Goal: Communication & Community: Ask a question

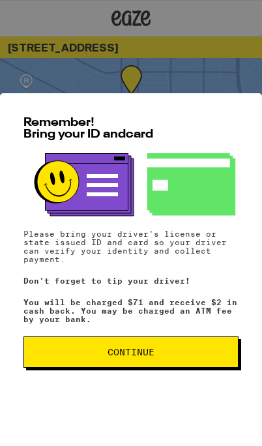
click at [148, 362] on button "Continue" at bounding box center [130, 351] width 215 height 31
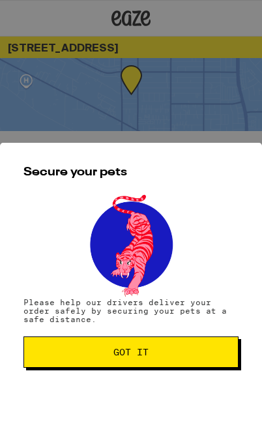
click at [156, 356] on span "Got it" at bounding box center [131, 351] width 193 height 9
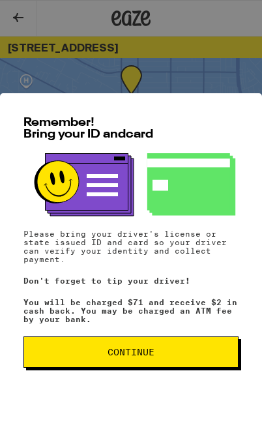
click at [116, 358] on button "Continue" at bounding box center [130, 351] width 215 height 31
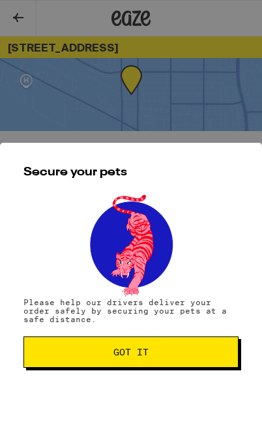
click at [126, 356] on span "Got it" at bounding box center [130, 351] width 35 height 9
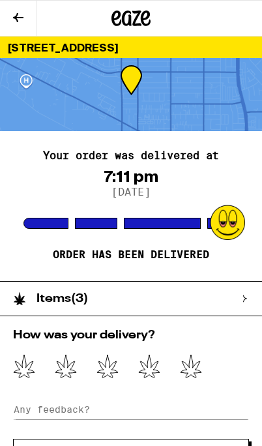
click at [31, 372] on icon at bounding box center [24, 366] width 22 height 24
click at [61, 374] on icon at bounding box center [66, 366] width 22 height 24
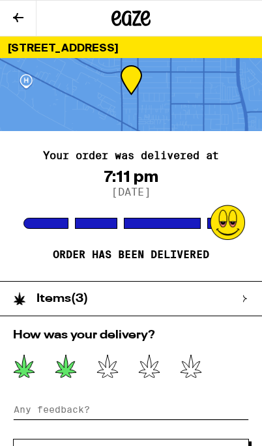
click at [139, 413] on input at bounding box center [131, 409] width 236 height 20
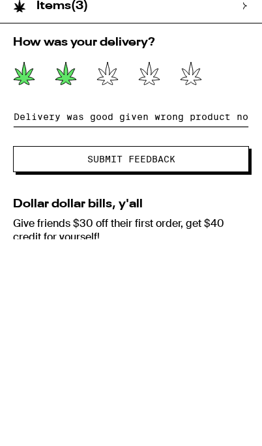
type input "Delivery was good given wrong product not driver fault"
click at [236, 353] on button "Submit Feedback" at bounding box center [131, 366] width 236 height 26
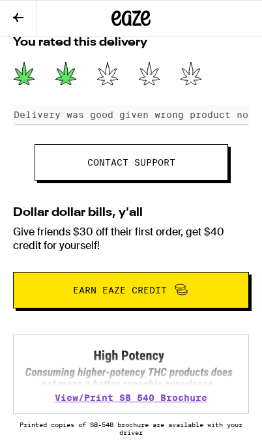
click at [224, 172] on link "Contact support" at bounding box center [132, 162] width 194 height 36
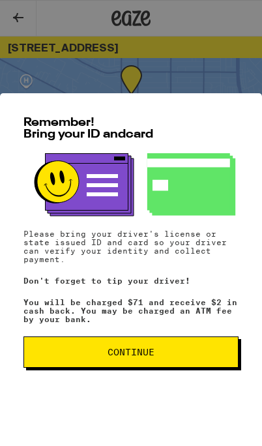
click at [158, 352] on span "Continue" at bounding box center [131, 351] width 193 height 9
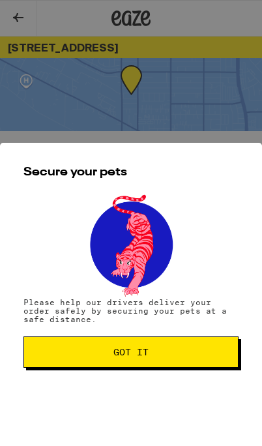
click at [160, 360] on button "Got it" at bounding box center [130, 351] width 215 height 31
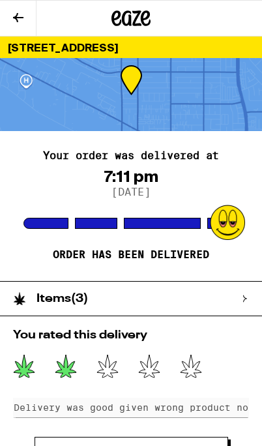
click at [239, 293] on div "Items ( 3 )" at bounding box center [124, 299] width 249 height 34
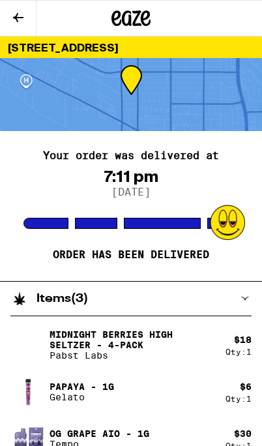
click at [153, 374] on div "Papaya - 1g Gelato" at bounding box center [117, 391] width 215 height 36
click at [23, 16] on icon at bounding box center [18, 18] width 16 height 16
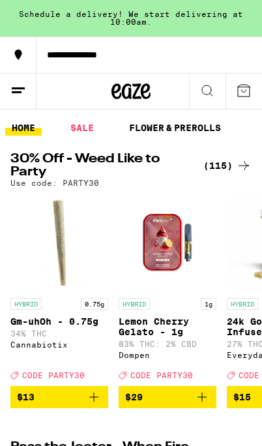
click at [20, 90] on icon at bounding box center [18, 91] width 16 height 16
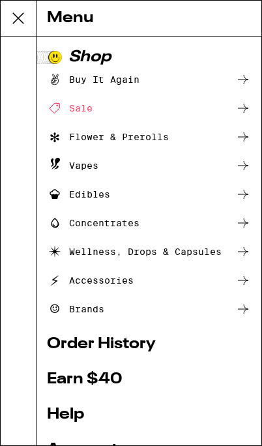
click at [67, 410] on link "Help" at bounding box center [149, 415] width 204 height 16
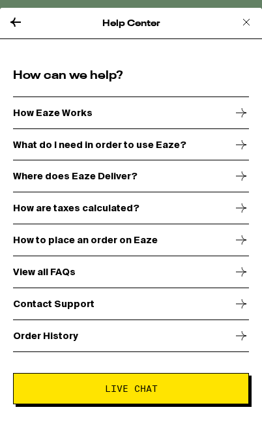
click at [126, 392] on span "Live Chat" at bounding box center [131, 388] width 53 height 9
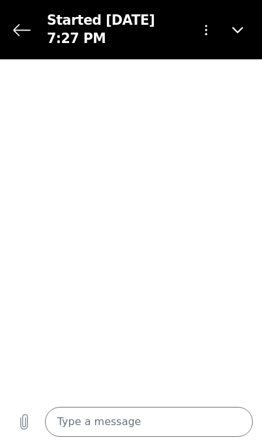
type textarea "x"
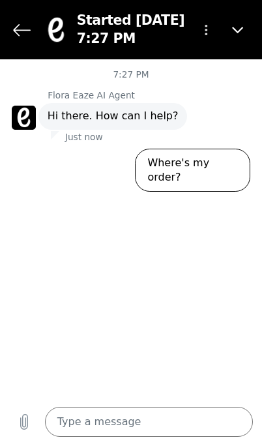
click at [134, 433] on textarea at bounding box center [149, 422] width 209 height 30
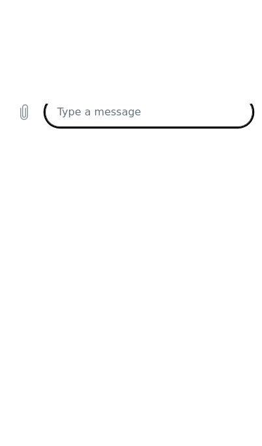
type textarea "I"
type textarea "x"
type textarea "I"
type textarea "x"
type textarea "I w"
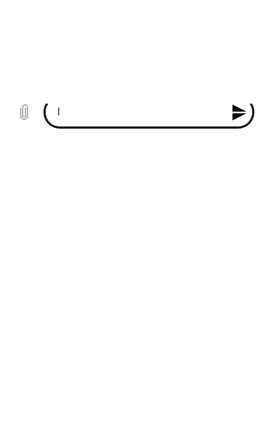
type textarea "x"
type textarea "I wa"
type textarea "x"
type textarea "I was"
type textarea "x"
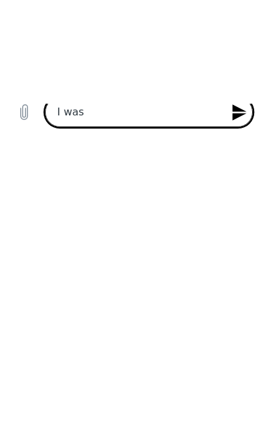
type textarea "I was"
type textarea "x"
type textarea "I was d"
type textarea "x"
type textarea "I was de"
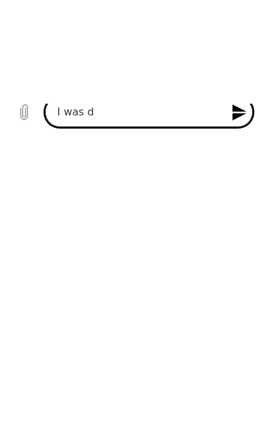
type textarea "x"
type textarea "I was del"
type textarea "x"
type textarea "I was deli"
type textarea "x"
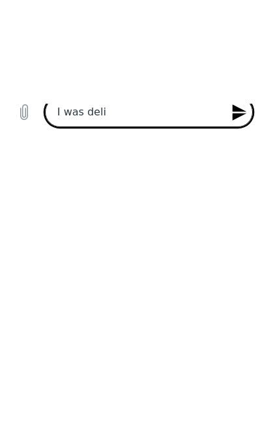
type textarea "I was deliv"
type textarea "x"
type textarea "I was delive"
type textarea "x"
type textarea "I was deliver"
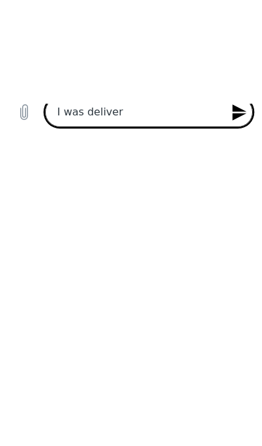
type textarea "x"
type textarea "I was delivere"
type textarea "x"
type textarea "I was delivered"
type textarea "x"
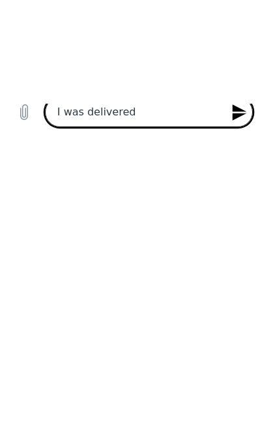
type textarea "I was delivered"
type textarea "x"
type textarea "I was delivered w"
type textarea "x"
type textarea "I was delivered wr"
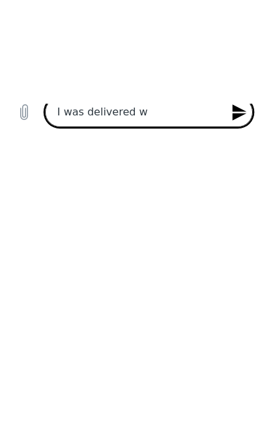
type textarea "x"
type textarea "I was delivered wro"
type textarea "x"
type textarea "I was delivered wron"
type textarea "x"
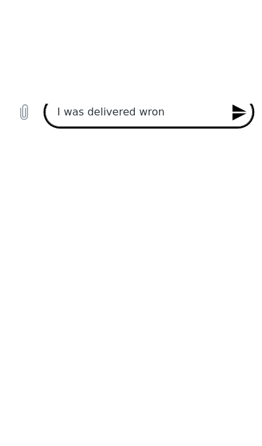
type textarea "I was delivered wrong"
type textarea "x"
type textarea "I was delivered wrong"
type textarea "x"
type textarea "I was delivered wrong o"
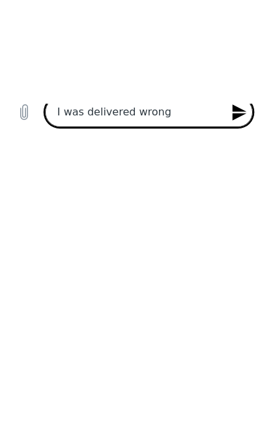
type textarea "x"
type textarea "I was delivered wrong or"
type textarea "x"
type textarea "I was delivered wrong ord"
type textarea "x"
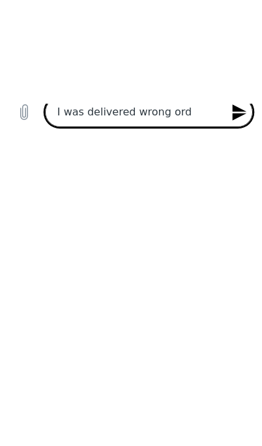
type textarea "I was delivered wrong orde"
type textarea "x"
type textarea "I was delivered wrong order"
type textarea "x"
type textarea "I was delivered wrong order"
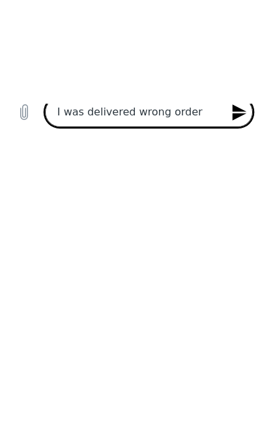
type textarea "x"
type textarea "I was delivered wrong order"
click at [242, 121] on icon "Send message" at bounding box center [240, 113] width 18 height 18
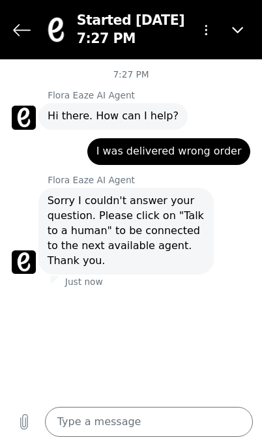
click at [241, 32] on icon "Close" at bounding box center [238, 30] width 12 height 12
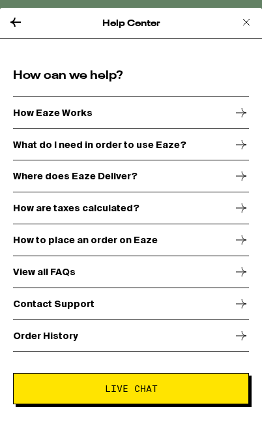
click at [159, 393] on span "Live Chat" at bounding box center [131, 388] width 214 height 9
type textarea "x"
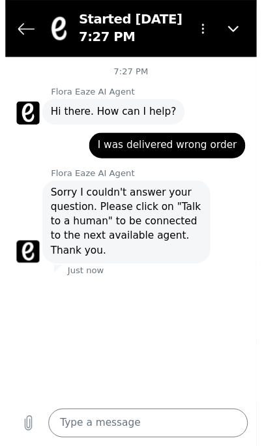
scroll to position [7, 0]
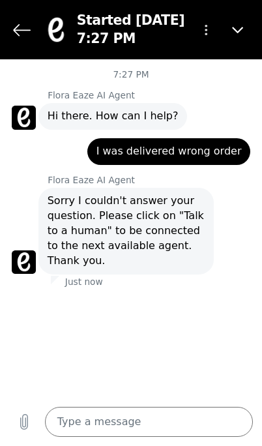
click at [213, 35] on button "Options menu" at bounding box center [206, 30] width 30 height 30
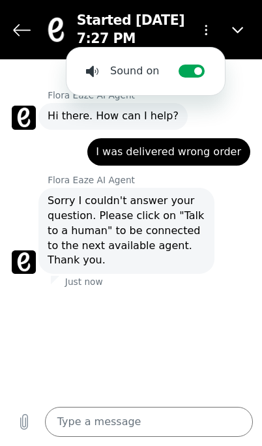
click at [113, 287] on div at bounding box center [131, 288] width 262 height 3
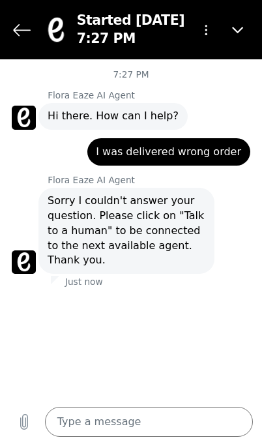
click at [89, 429] on textarea at bounding box center [149, 422] width 209 height 30
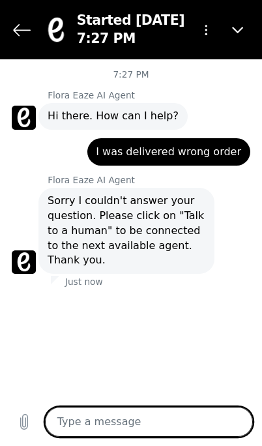
scroll to position [102, 0]
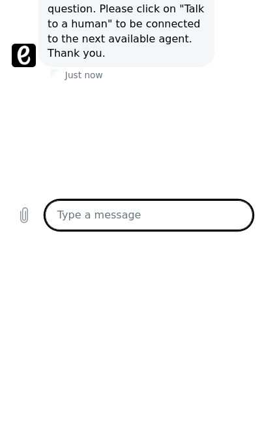
type textarea "T"
type textarea "x"
type textarea "Ta"
type textarea "x"
type textarea "Tal"
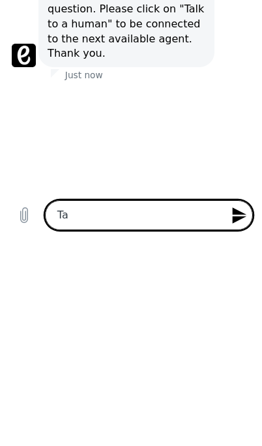
type textarea "x"
type textarea "Talk"
type textarea "x"
type textarea "Talk"
type textarea "x"
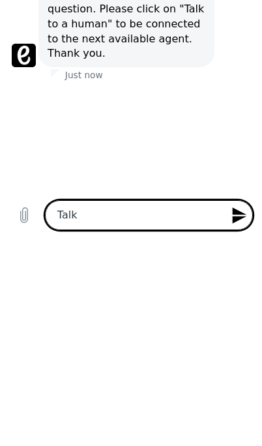
type textarea "Talk t"
type textarea "x"
type textarea "Talk tk"
type textarea "x"
type textarea "Talk to"
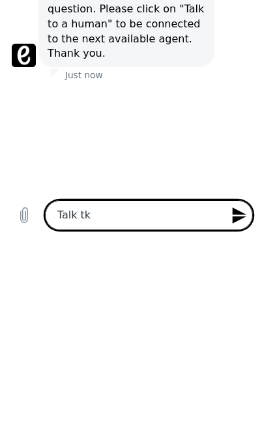
type textarea "x"
type textarea "Talk to"
type textarea "x"
type textarea "Talk to h"
type textarea "x"
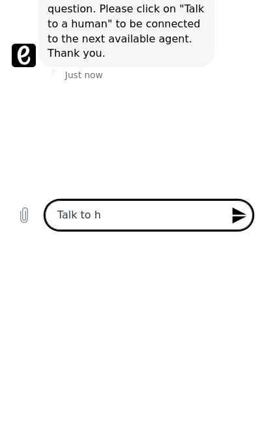
type textarea "Talk to hi"
type textarea "x"
type textarea "Talk to him"
type textarea "x"
type textarea "Talk to hima"
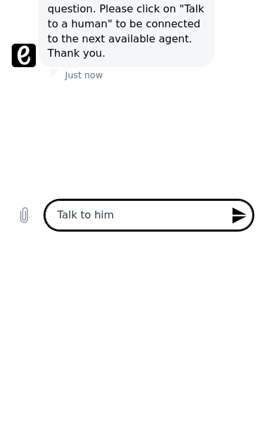
type textarea "x"
type textarea "Talk to himan"
type textarea "x"
type textarea "Talk to human"
type textarea "x"
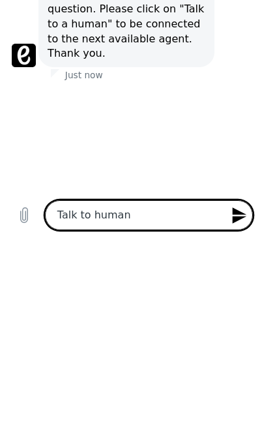
type textarea "Talk to human"
type textarea "x"
type textarea "Talk to human"
click at [243, 224] on icon "Send message" at bounding box center [240, 216] width 18 height 18
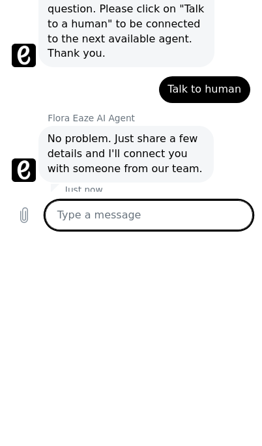
type textarea "x"
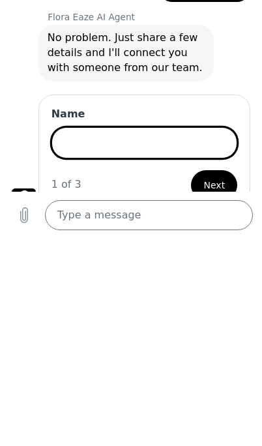
scroll to position [99, 0]
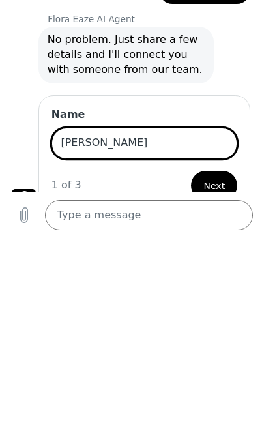
type input "Marquita"
click at [227, 171] on button "Next" at bounding box center [214, 186] width 46 height 30
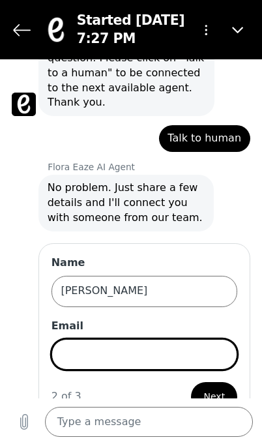
scroll to position [162, 0]
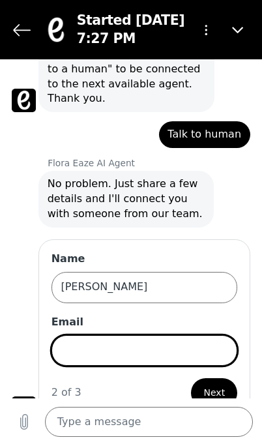
click at [177, 335] on input "Email" at bounding box center [144, 350] width 186 height 31
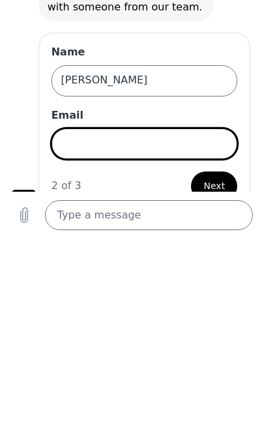
type input "marquitarenepr@gmail.com"
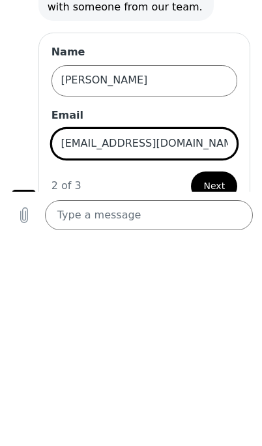
scroll to position [633, 0]
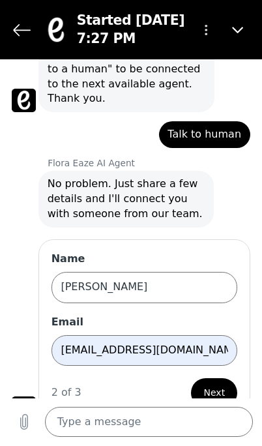
click at [219, 385] on span "Next" at bounding box center [215, 393] width 22 height 16
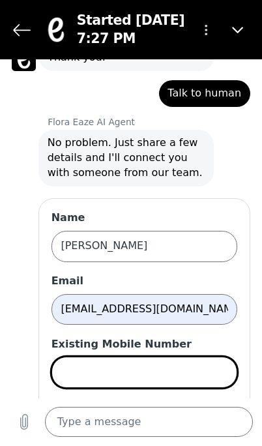
scroll to position [224, 0]
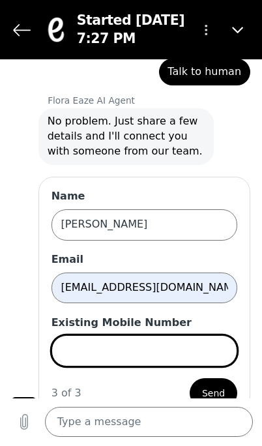
click at [188, 335] on input "Existing Mobile Number" at bounding box center [144, 350] width 186 height 31
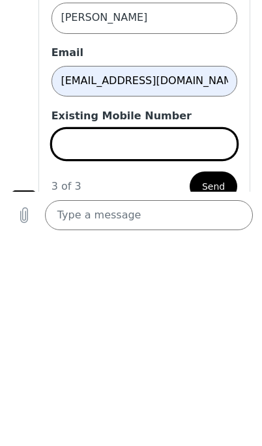
type input "8505096727"
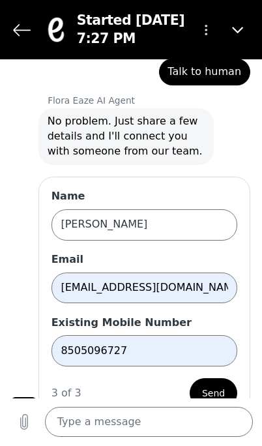
click at [225, 385] on span "Send" at bounding box center [213, 393] width 23 height 16
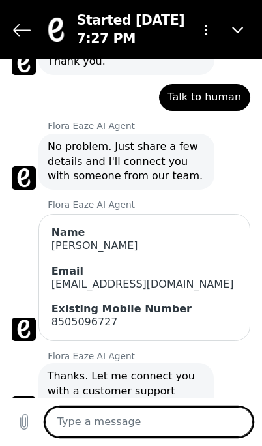
scroll to position [199, 0]
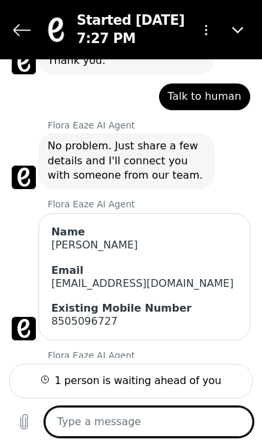
type textarea "x"
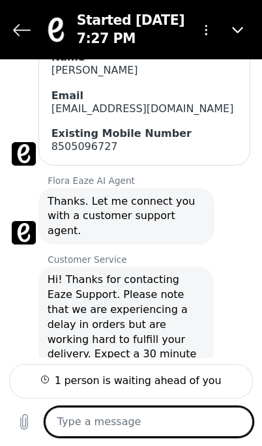
scroll to position [373, 0]
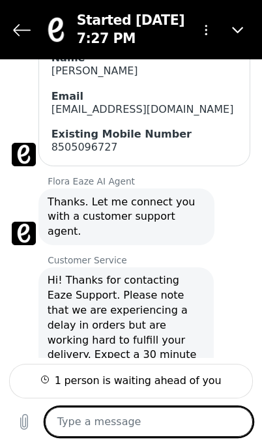
click at [121, 422] on textarea at bounding box center [149, 422] width 209 height 30
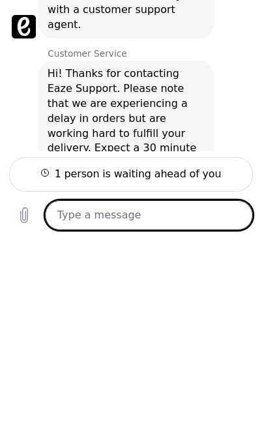
type textarea "H"
type textarea "x"
type textarea "Hi"
type textarea "x"
type textarea "Hi"
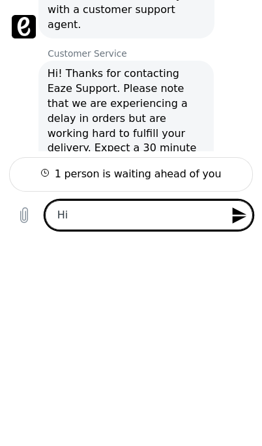
type textarea "x"
type textarea "Hi i"
type textarea "x"
type textarea "Hi I"
type textarea "x"
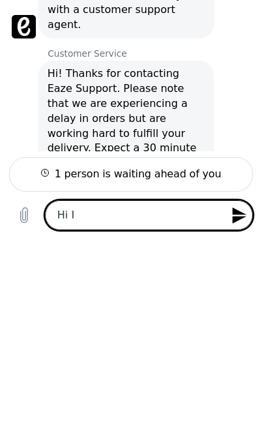
type textarea "Hi I"
type textarea "x"
type textarea "Hi I m"
type textarea "x"
type textarea "Hi I ma"
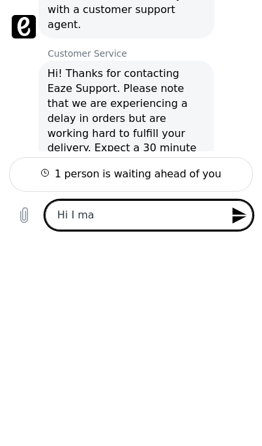
type textarea "x"
type textarea "Hi I mad"
type textarea "x"
type textarea "Hi I made"
type textarea "x"
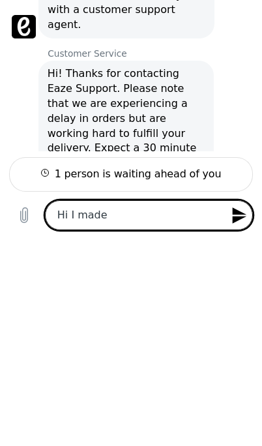
type textarea "Hi I made"
type textarea "x"
type textarea "Hi I made a"
type textarea "x"
type textarea "Hi I made a"
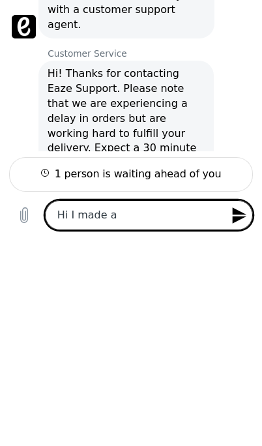
type textarea "x"
type textarea "Hi I made a"
type textarea "x"
type textarea "Hi I made an"
type textarea "x"
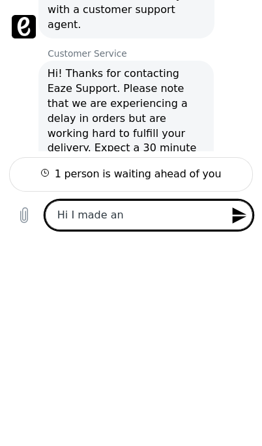
type textarea "Hi I made an"
type textarea "x"
type textarea "Hi I made an o"
type textarea "x"
type textarea "Hi I made an or"
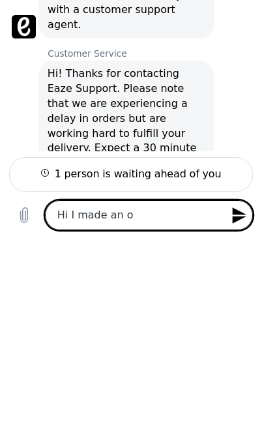
type textarea "x"
type textarea "Hi I made an ord"
type textarea "x"
type textarea "Hi I made an orde"
type textarea "x"
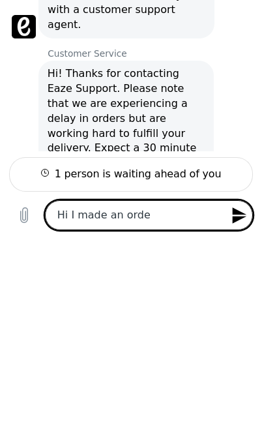
type textarea "Hi I made an order"
type textarea "x"
type textarea "Hi I made an order"
type textarea "x"
type textarea "Hi I made an order t"
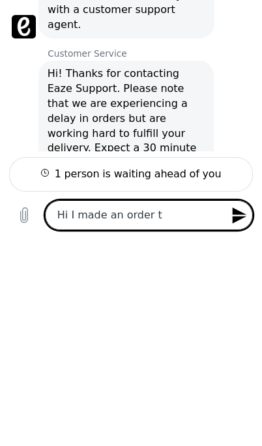
type textarea "x"
type textarea "Hi I made an order th"
type textarea "x"
type textarea "Hi I made an order thi"
type textarea "x"
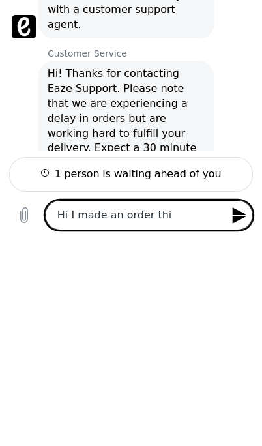
type textarea "Hi I made an order this"
type textarea "x"
type textarea "Hi I made an order this"
type textarea "x"
type textarea "Hi I made an order this m"
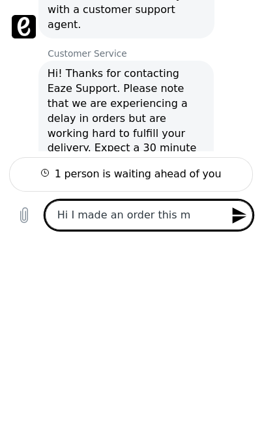
type textarea "x"
type textarea "Hi I made an order this mo"
type textarea "x"
type textarea "Hi I made an order this mor"
type textarea "x"
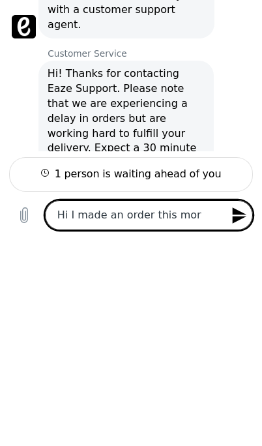
type textarea "Hi I made an order this morn"
type textarea "x"
type textarea "Hi I made an order this morni"
type textarea "x"
type textarea "Hi I made an order this mornin"
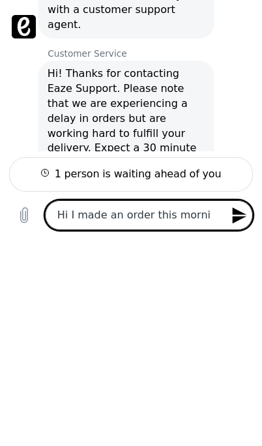
type textarea "x"
type textarea "Hi I made an order this morning"
type textarea "x"
type textarea "Hi I made an order this morning"
type textarea "x"
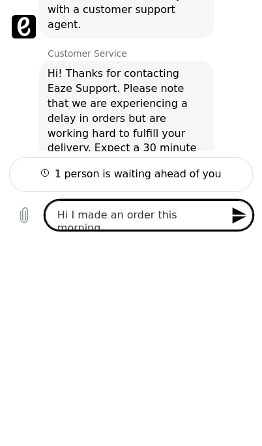
type textarea "Hi I made an order this morning a"
type textarea "x"
type textarea "Hi I made an order this morning an"
type textarea "x"
type textarea "Hi I made an order this morning and"
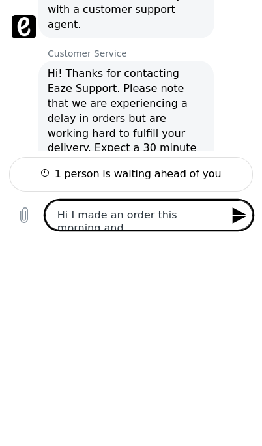
type textarea "x"
type textarea "Hi I made an order this morning and"
type textarea "x"
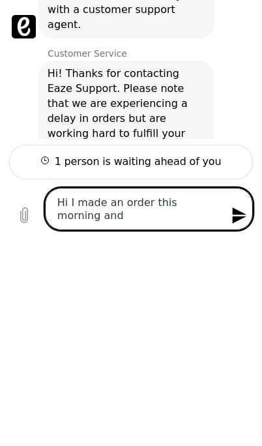
type textarea "Hi I made an order this morning and i"
type textarea "x"
type textarea "Hi I made an order this morning and it"
type textarea "x"
type textarea "Hi I made an order this morning and it"
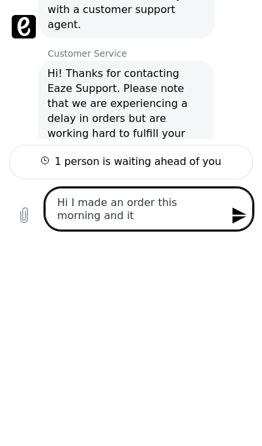
type textarea "x"
type textarea "Hi I made an order this morning and it w"
type textarea "x"
type textarea "Hi I made an order this morning and it wa"
type textarea "x"
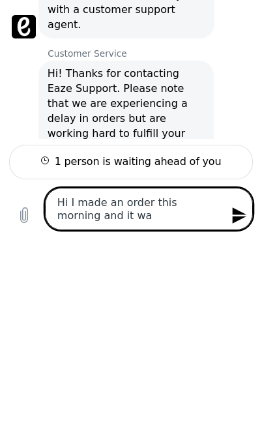
type textarea "Hi I made an order this morning and it was"
type textarea "x"
type textarea "Hi I made an order this morning and it was"
type textarea "x"
type textarea "Hi I made an order this morning and it was c"
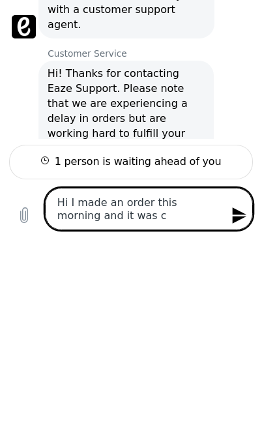
type textarea "x"
type textarea "Hi I made an order this morning and it was ca"
type textarea "x"
type textarea "Hi I made an order this morning and it was can"
type textarea "x"
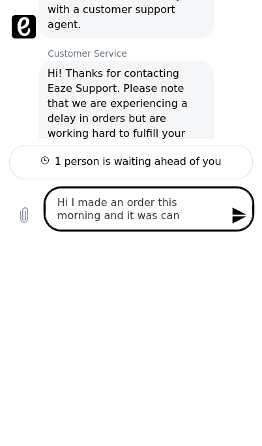
type textarea "Hi I made an order this morning and it was canc"
type textarea "x"
type textarea "Hi I made an order this morning and it was cance"
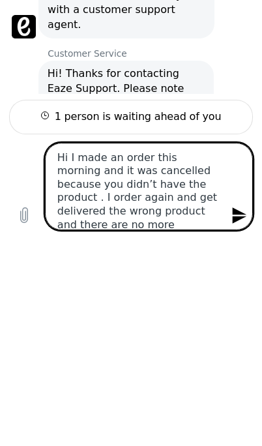
click at [242, 217] on icon "Send message" at bounding box center [240, 215] width 14 height 16
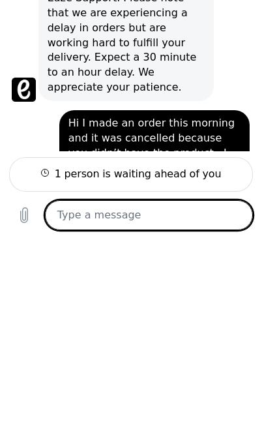
scroll to position [466, 0]
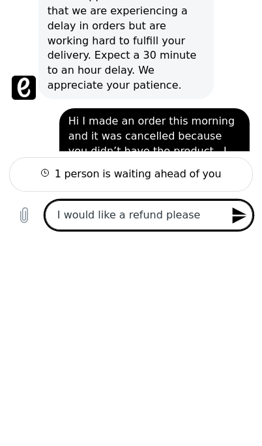
click at [231, 210] on icon "Send message" at bounding box center [240, 216] width 18 height 18
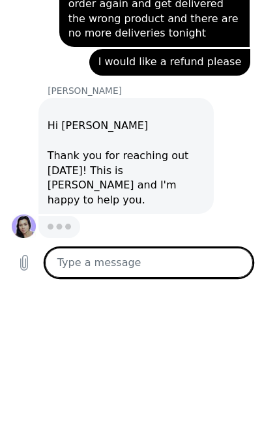
scroll to position [1266, 0]
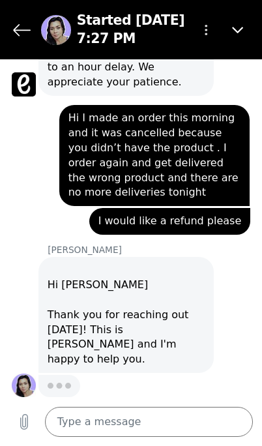
click at [23, 435] on button "Upload file" at bounding box center [24, 422] width 30 height 30
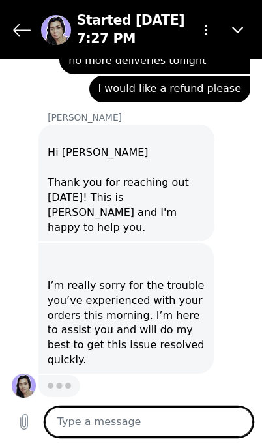
scroll to position [1096, 0]
click at [23, 422] on icon "Upload file" at bounding box center [24, 422] width 16 height 16
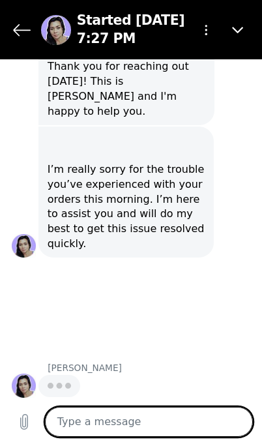
scroll to position [1195, 0]
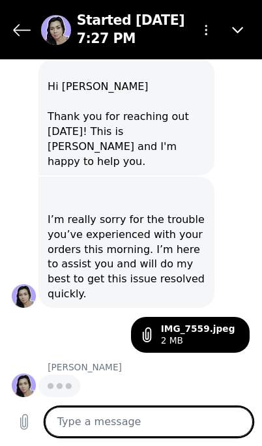
click at [27, 422] on icon "Upload file" at bounding box center [24, 422] width 16 height 16
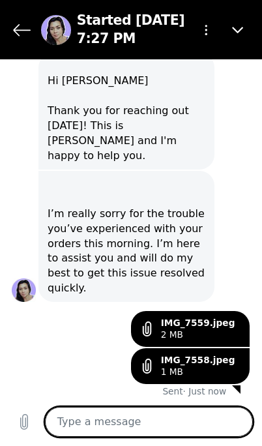
scroll to position [1146, 0]
click at [132, 419] on textarea at bounding box center [149, 422] width 209 height 30
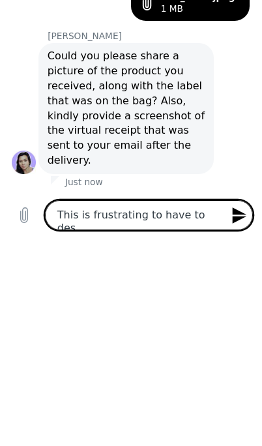
scroll to position [1284, 0]
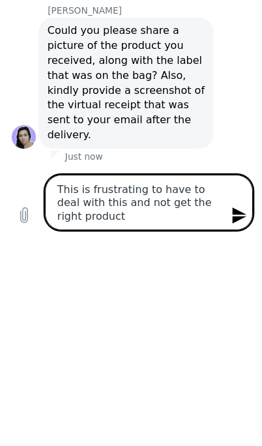
click at [239, 217] on icon "Send message" at bounding box center [240, 215] width 14 height 16
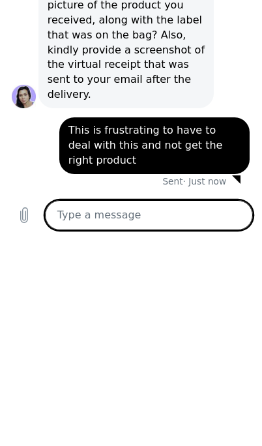
scroll to position [1348, 0]
click at [239, 218] on icon "Send message" at bounding box center [240, 215] width 14 height 16
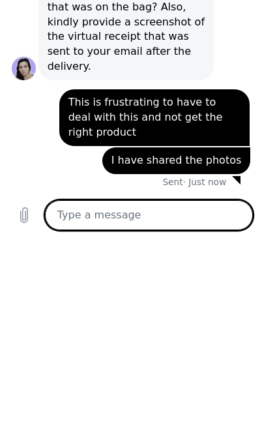
scroll to position [995, 0]
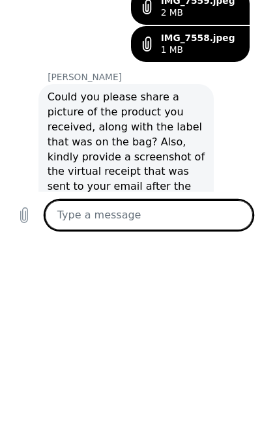
click at [23, 211] on icon "Upload file" at bounding box center [23, 215] width 7 height 15
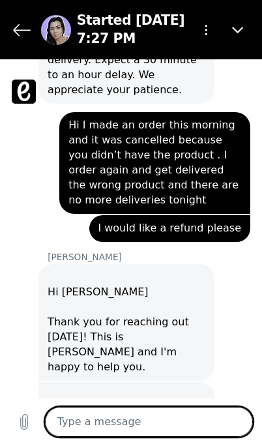
scroll to position [669, 0]
click at [225, 27] on button "Close" at bounding box center [239, 30] width 30 height 30
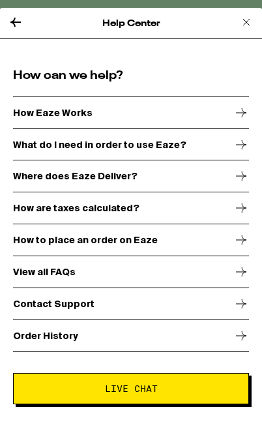
click at [123, 392] on span "Live Chat" at bounding box center [131, 388] width 53 height 9
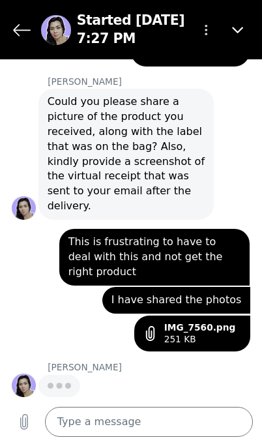
scroll to position [1455, 0]
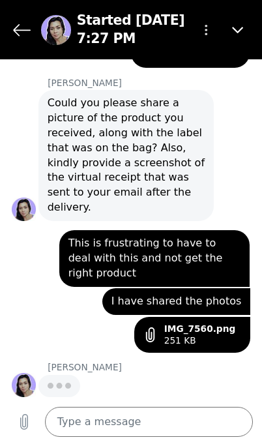
click at [6, 253] on div "says: This is frustrating to have to deal with this and not get the right produ…" at bounding box center [125, 254] width 250 height 66
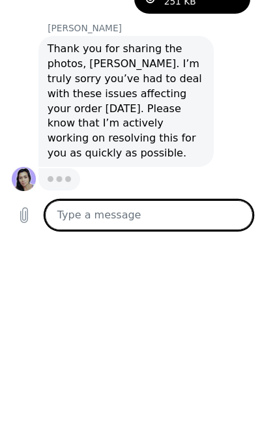
scroll to position [1591, 0]
click at [242, 224] on icon "Send message" at bounding box center [240, 216] width 18 height 18
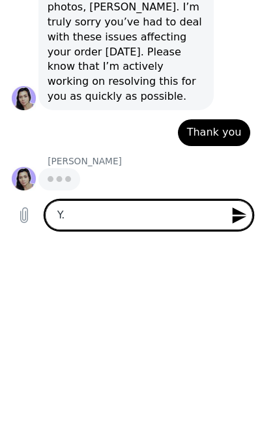
scroll to position [2173, 0]
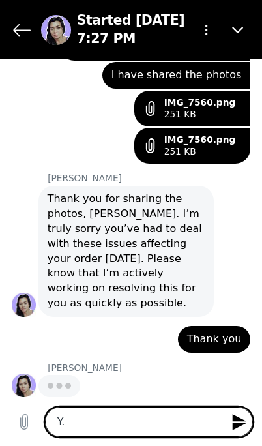
click at [132, 425] on textarea "Y." at bounding box center [149, 422] width 209 height 30
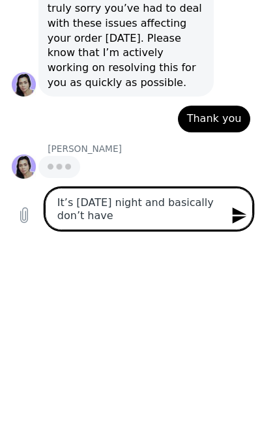
scroll to position [1659, 0]
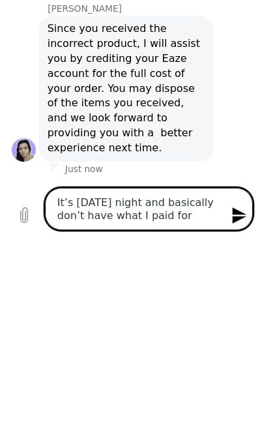
click at [233, 219] on icon "Send message" at bounding box center [240, 215] width 14 height 16
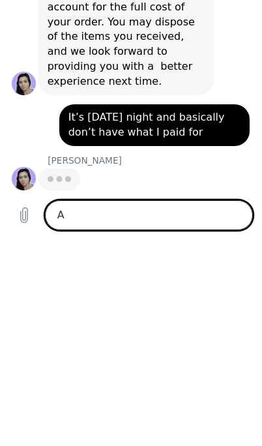
scroll to position [1845, 0]
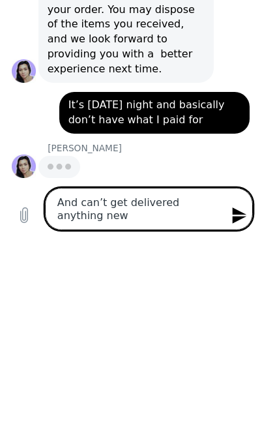
click at [249, 220] on button "Send message" at bounding box center [239, 216] width 30 height 30
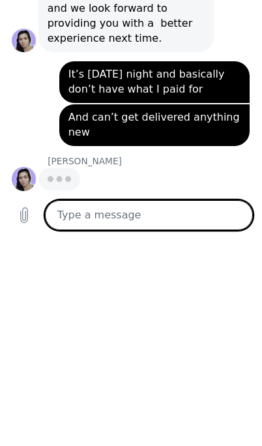
scroll to position [1887, 0]
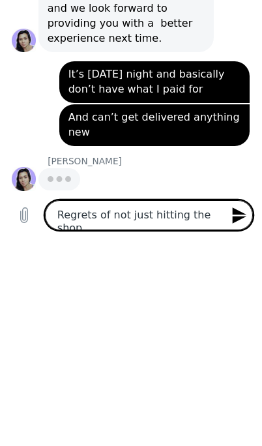
click at [244, 219] on icon "Send message" at bounding box center [240, 216] width 18 height 18
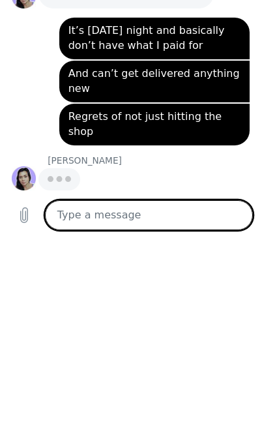
scroll to position [1915, 0]
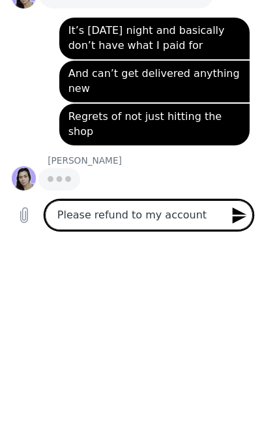
click at [237, 212] on icon "Send message" at bounding box center [240, 215] width 14 height 16
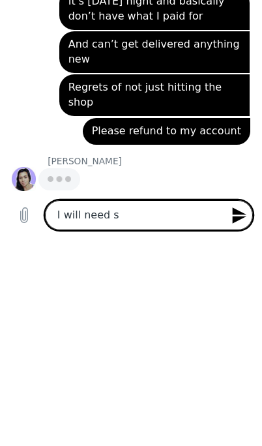
scroll to position [1943, 0]
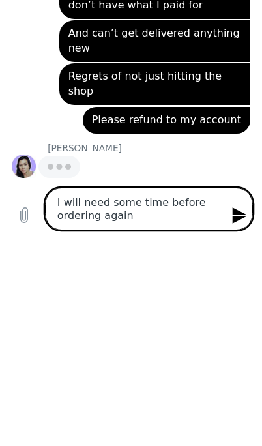
click at [240, 215] on icon "Send message" at bounding box center [240, 216] width 18 height 18
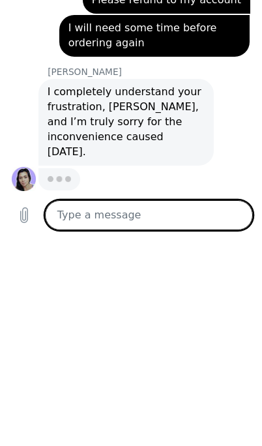
scroll to position [2055, 0]
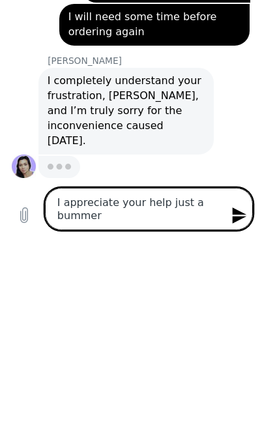
click at [239, 224] on icon "Send message" at bounding box center [240, 216] width 18 height 18
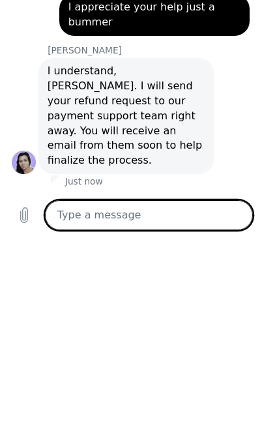
scroll to position [2204, 0]
click at [234, 214] on icon "Send message" at bounding box center [240, 215] width 14 height 16
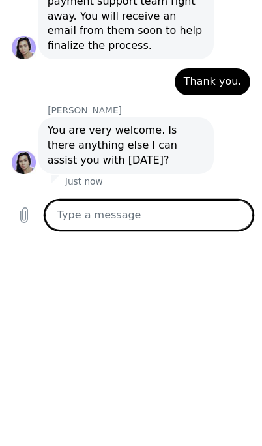
scroll to position [2316, 0]
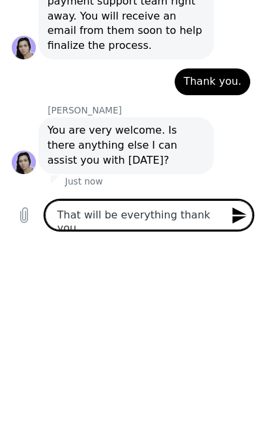
click at [240, 226] on button "Send message" at bounding box center [239, 216] width 30 height 30
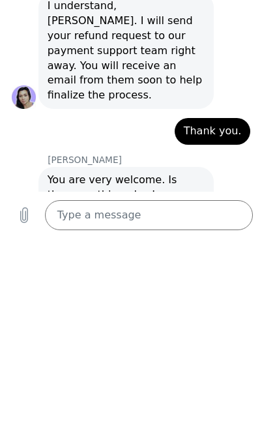
scroll to position [3081, 0]
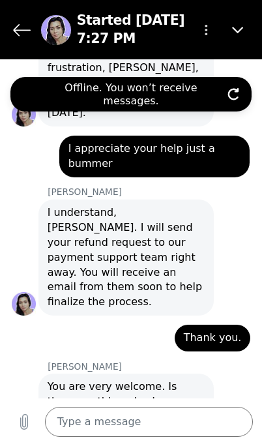
click at [236, 36] on button "Close" at bounding box center [239, 30] width 30 height 30
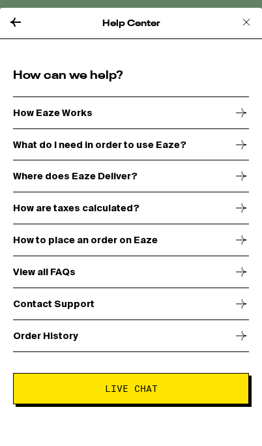
click at [248, 16] on icon at bounding box center [247, 22] width 16 height 16
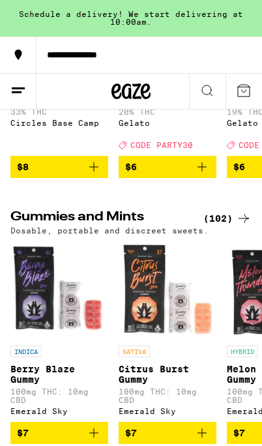
click at [24, 94] on icon at bounding box center [18, 91] width 16 height 16
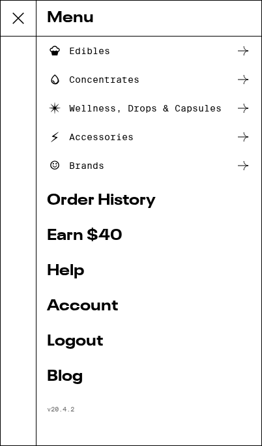
scroll to position [145, 0]
click at [86, 302] on link "Account" at bounding box center [149, 306] width 204 height 16
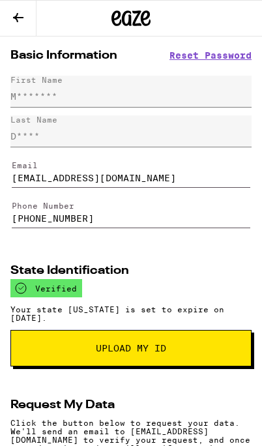
click at [22, 21] on icon at bounding box center [18, 18] width 16 height 16
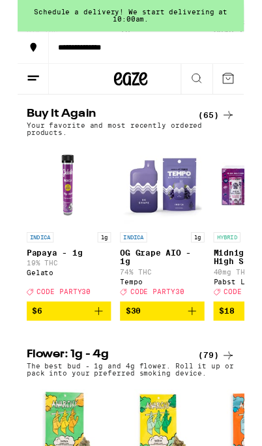
scroll to position [593, 0]
